Goal: Navigation & Orientation: Understand site structure

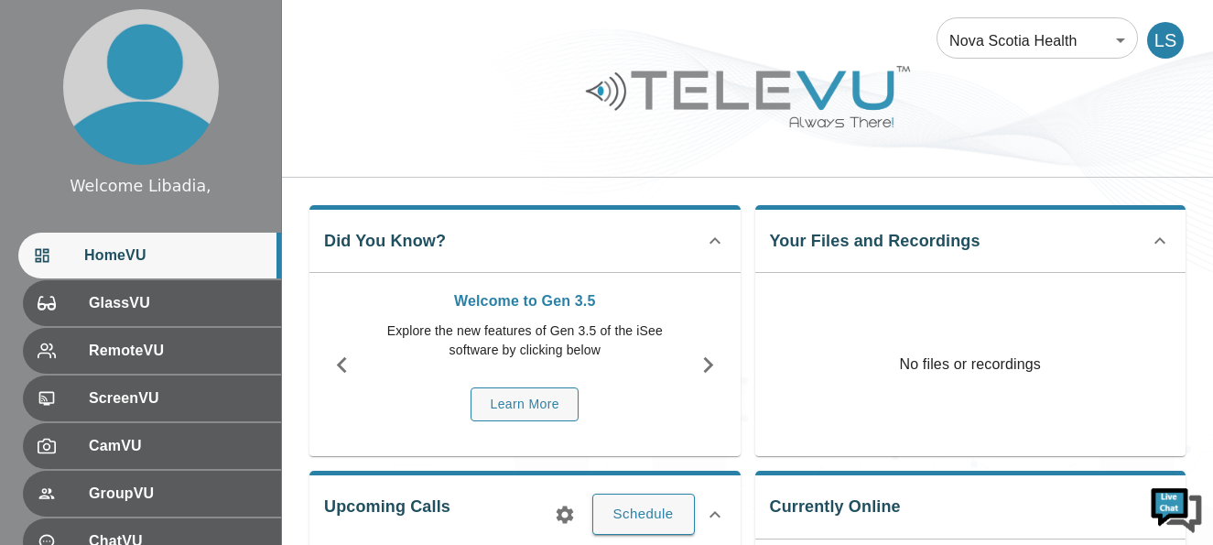
click at [491, 445] on div "Welcome to Gen 3.5 Explore the new features of Gen 3.5 of the iSee software by …" at bounding box center [524, 364] width 431 height 183
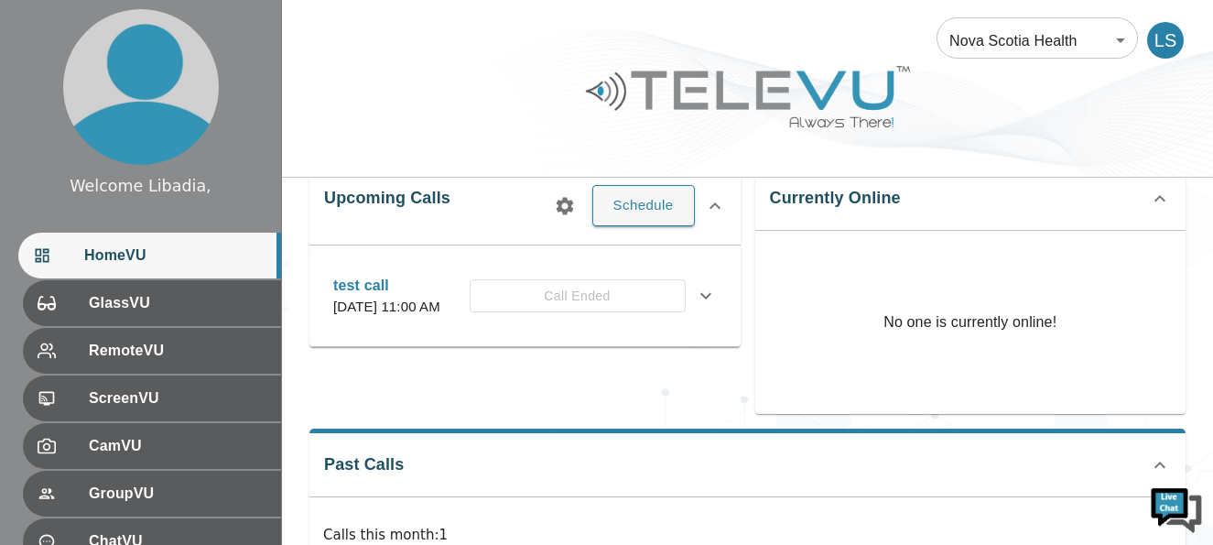
scroll to position [341, 0]
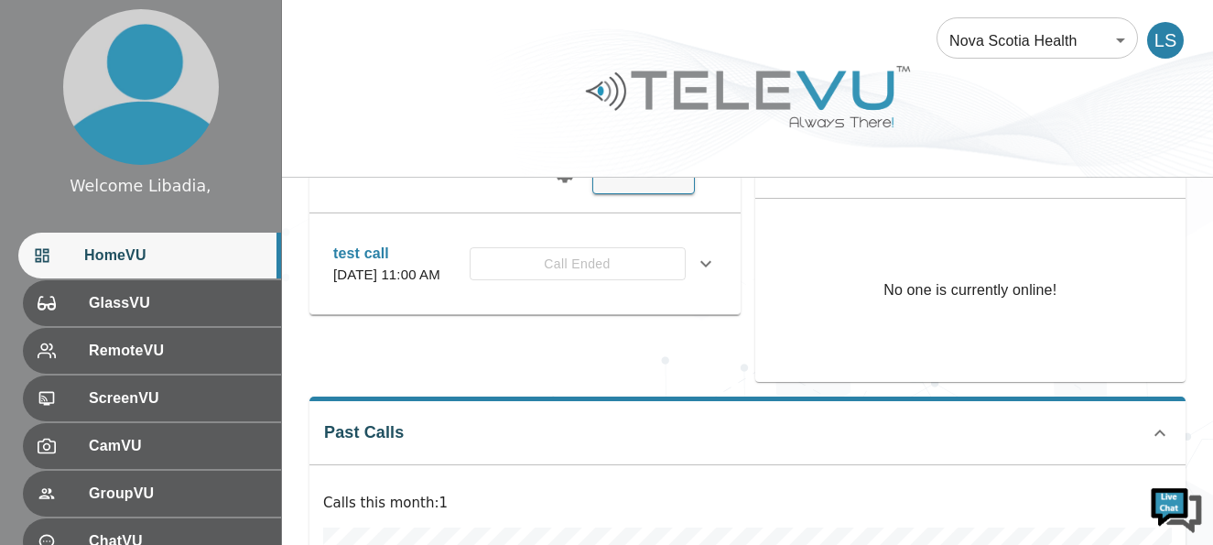
drag, startPoint x: 491, startPoint y: 445, endPoint x: 463, endPoint y: 451, distance: 28.2
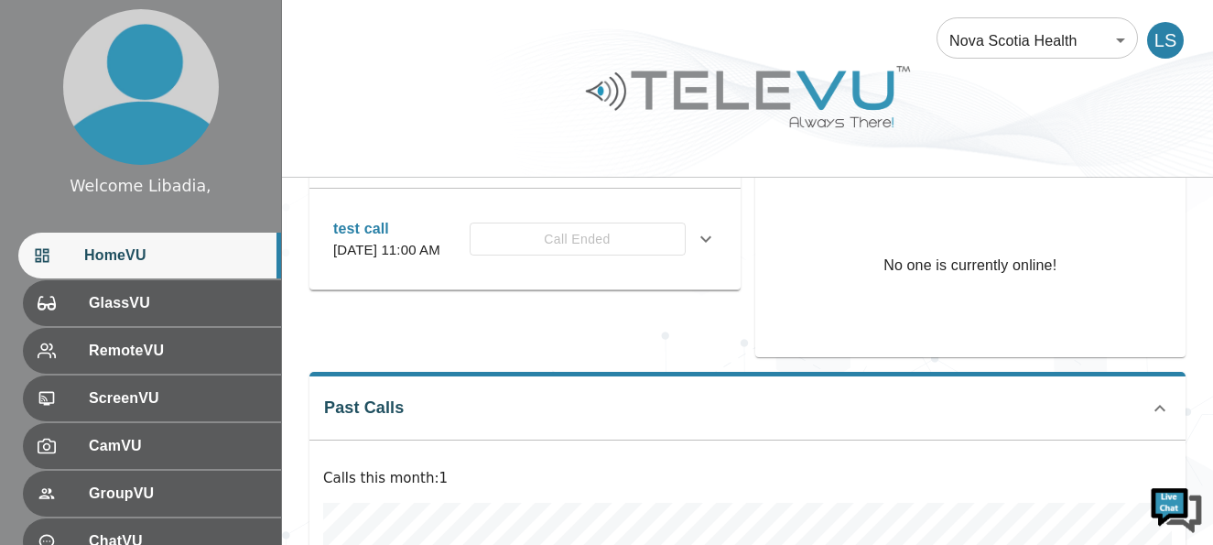
scroll to position [377, 0]
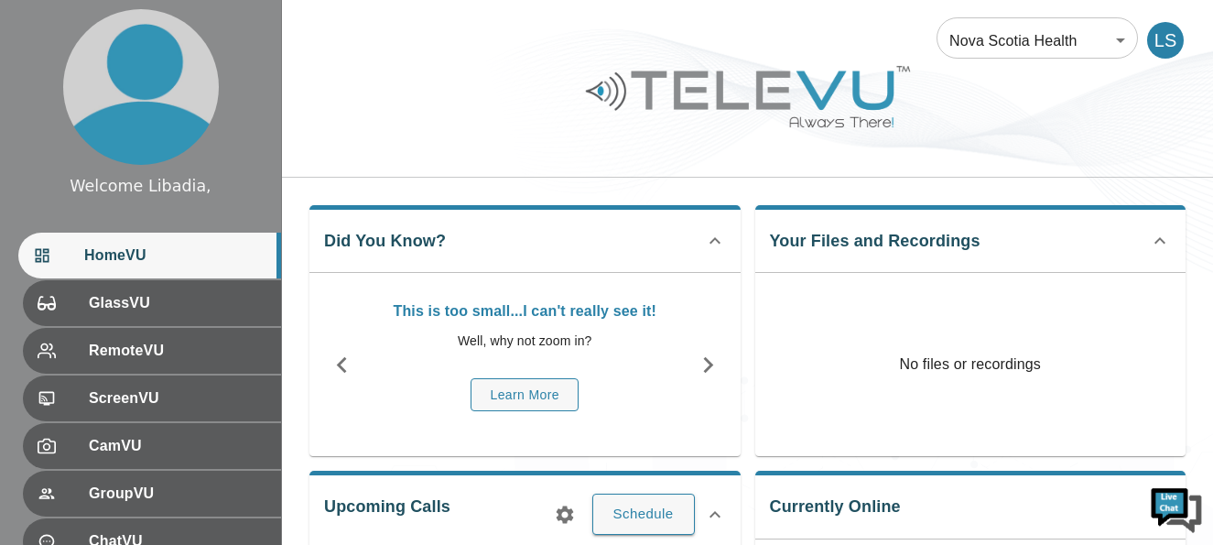
click at [1035, 125] on div at bounding box center [747, 110] width 931 height 103
